Goal: Transaction & Acquisition: Purchase product/service

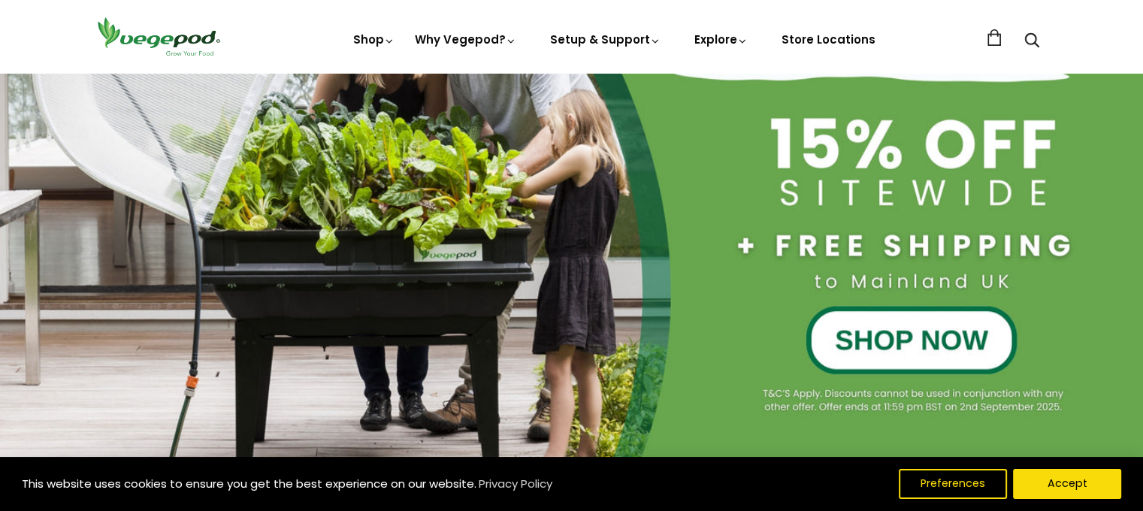
scroll to position [331, 0]
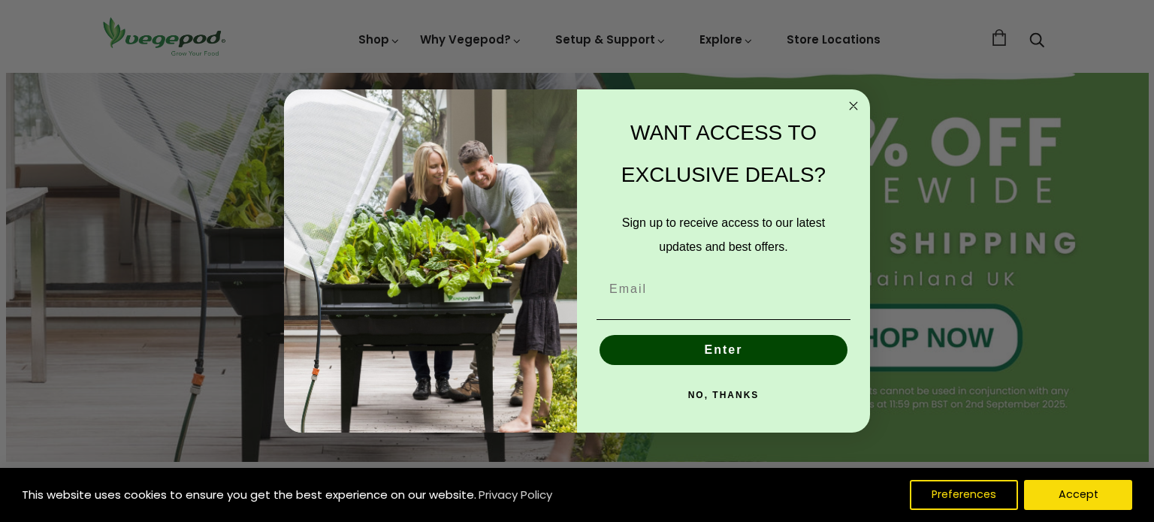
click at [852, 107] on icon "Close dialog" at bounding box center [854, 106] width 8 height 8
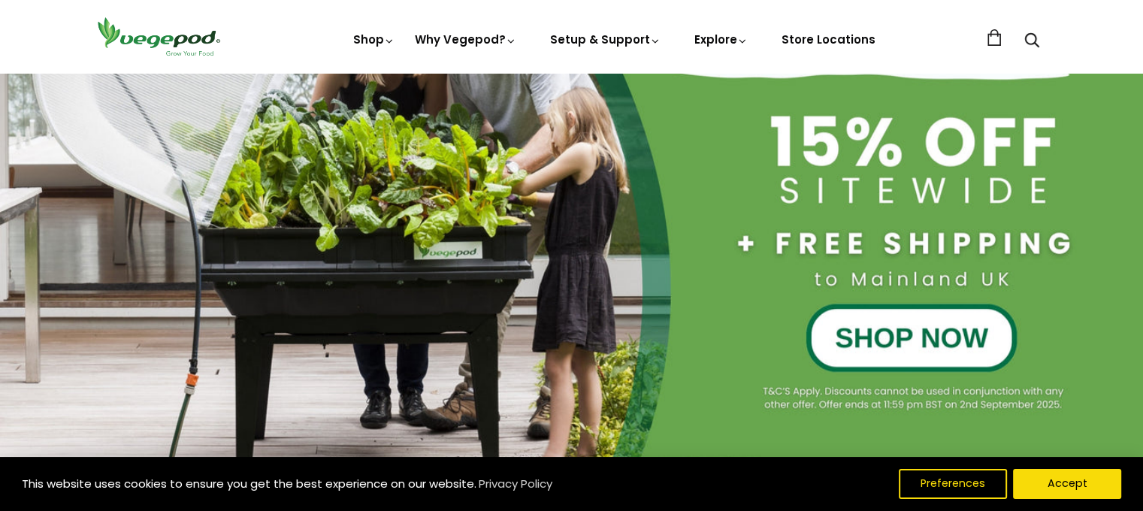
click at [894, 332] on div at bounding box center [571, 119] width 1143 height 685
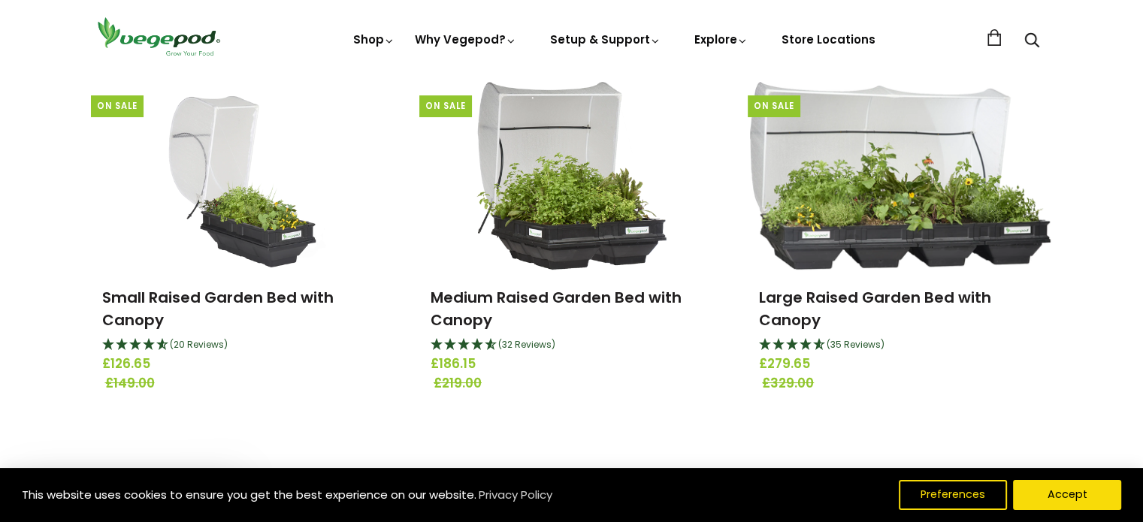
scroll to position [271, 0]
